Goal: Information Seeking & Learning: Learn about a topic

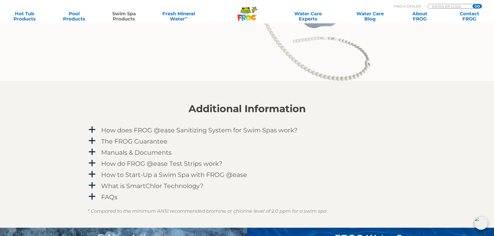
scroll to position [674, 0]
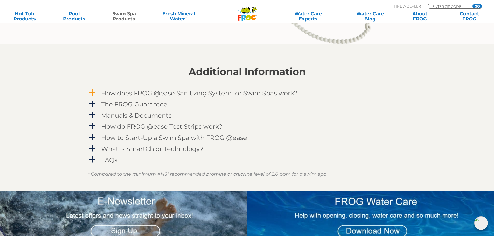
click at [154, 94] on h4 "How does FROG @ease Sanitizing System for Swim Spas work?" at bounding box center [199, 93] width 196 height 7
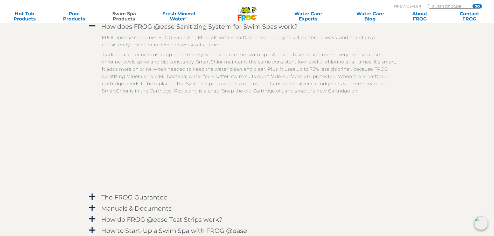
scroll to position [803, 0]
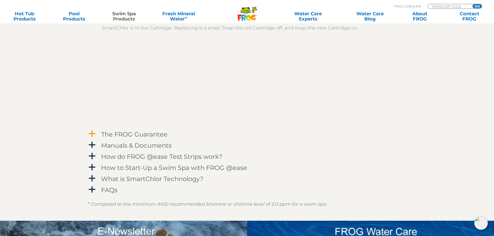
click at [129, 137] on h4 "The FROG Guarantee" at bounding box center [134, 134] width 66 height 7
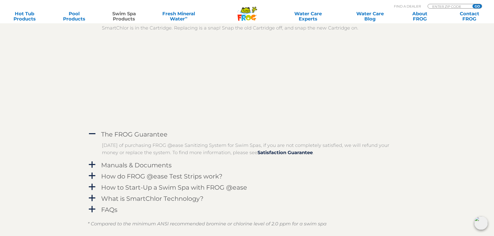
scroll to position [881, 0]
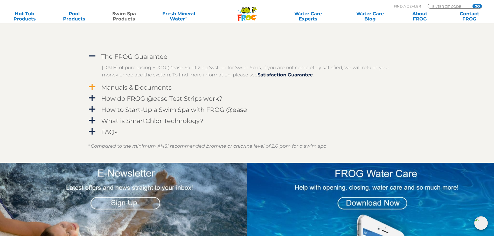
click at [130, 90] on h4 "Manuals & Documents" at bounding box center [136, 87] width 70 height 7
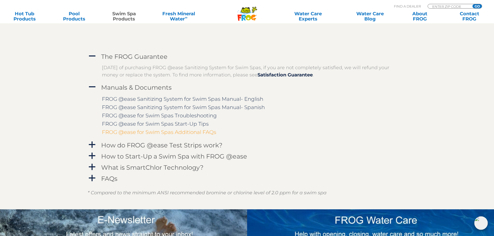
click at [182, 132] on link "FROG @ease for Swim Spas Additional FAQs" at bounding box center [159, 132] width 114 height 6
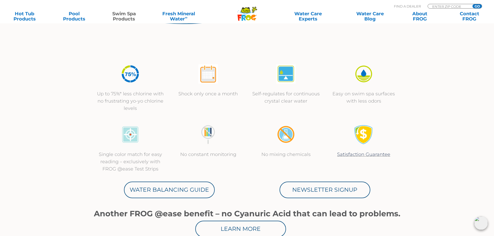
scroll to position [0, 0]
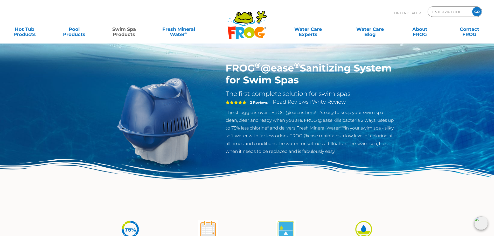
click at [482, 224] on img at bounding box center [480, 222] width 13 height 13
click at [474, 223] on img at bounding box center [480, 222] width 13 height 13
